Goal: Navigation & Orientation: Find specific page/section

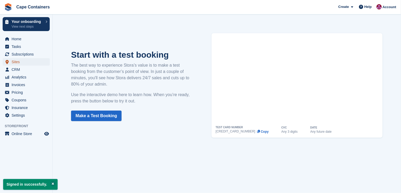
click at [31, 61] on span "Sites" at bounding box center [28, 61] width 32 height 7
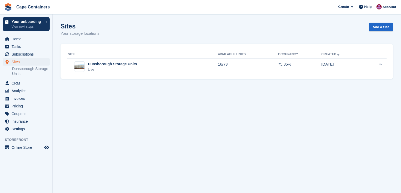
click at [118, 64] on div "Dunsborough Storage Units" at bounding box center [112, 64] width 49 height 6
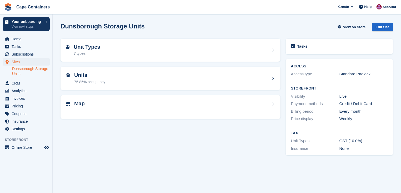
click at [108, 105] on div "Map" at bounding box center [170, 103] width 209 height 7
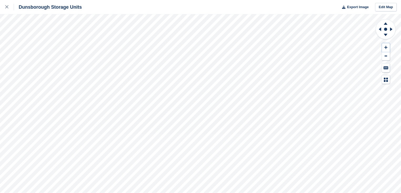
click at [387, 47] on icon at bounding box center [385, 48] width 3 height 4
click at [8, 8] on icon at bounding box center [6, 6] width 3 height 3
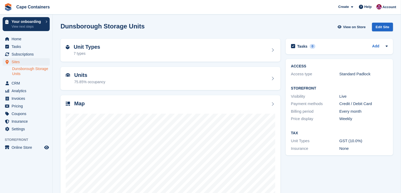
click at [83, 77] on h2 "Units" at bounding box center [89, 75] width 31 height 6
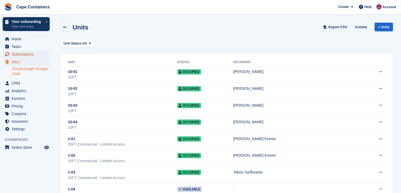
click at [24, 54] on span "Subscriptions" at bounding box center [28, 54] width 32 height 7
